Goal: Navigation & Orientation: Find specific page/section

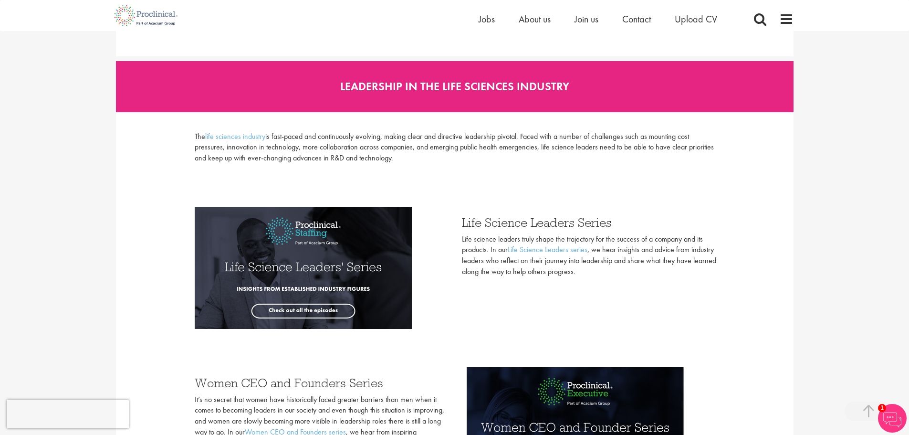
scroll to position [2243, 0]
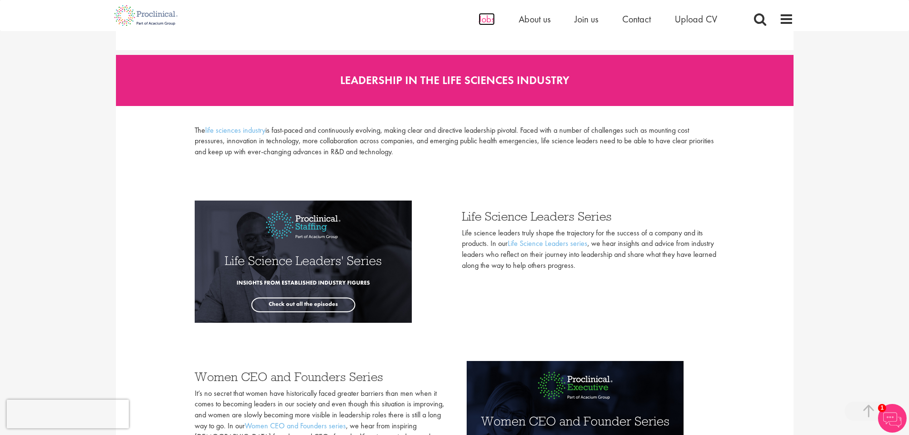
click at [485, 22] on span "Jobs" at bounding box center [487, 19] width 16 height 12
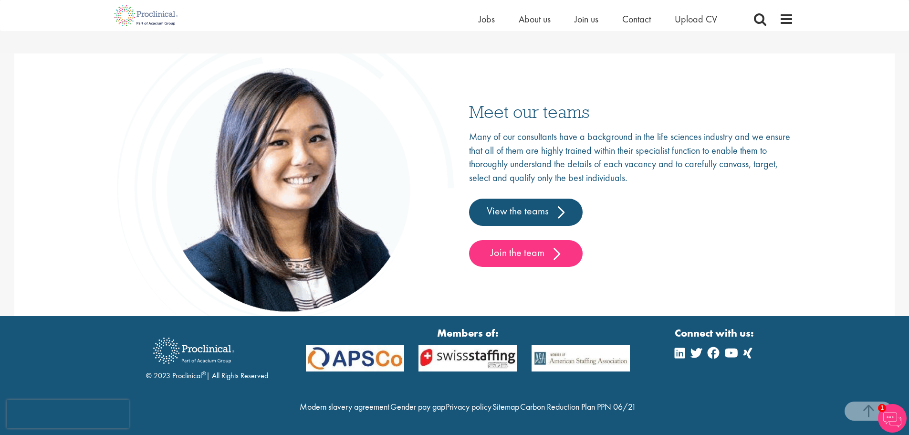
scroll to position [1493, 0]
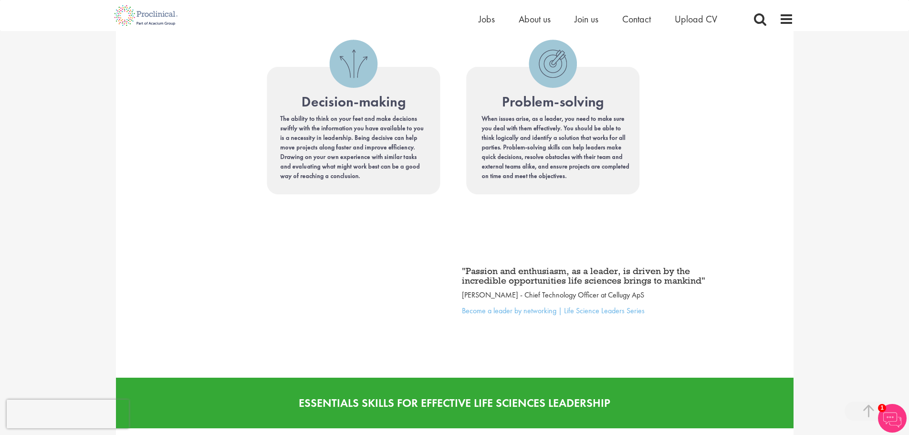
scroll to position [3388, 0]
